Goal: Transaction & Acquisition: Purchase product/service

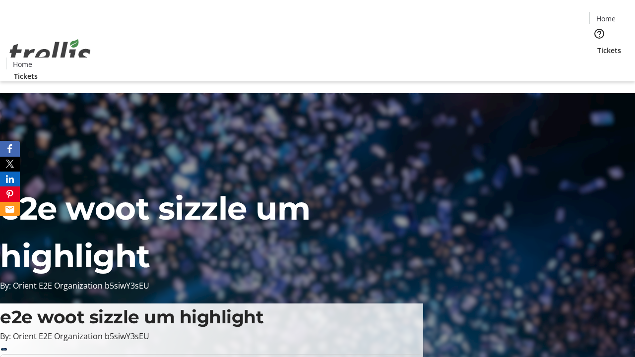
click at [597, 45] on span "Tickets" at bounding box center [609, 50] width 24 height 10
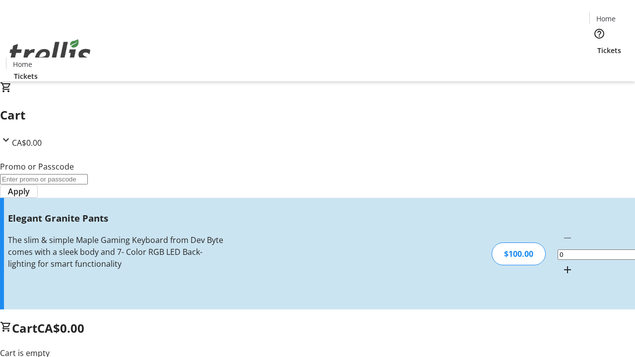
click at [561, 264] on mat-icon "Increment by one" at bounding box center [567, 270] width 12 height 12
type input "1"
type input "FREE"
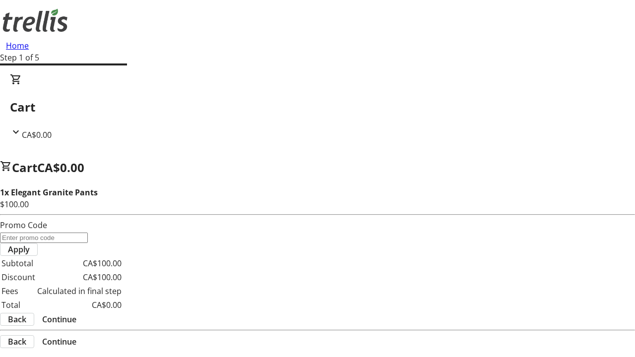
click at [76, 313] on span "Continue" at bounding box center [59, 319] width 34 height 12
